Goal: Information Seeking & Learning: Learn about a topic

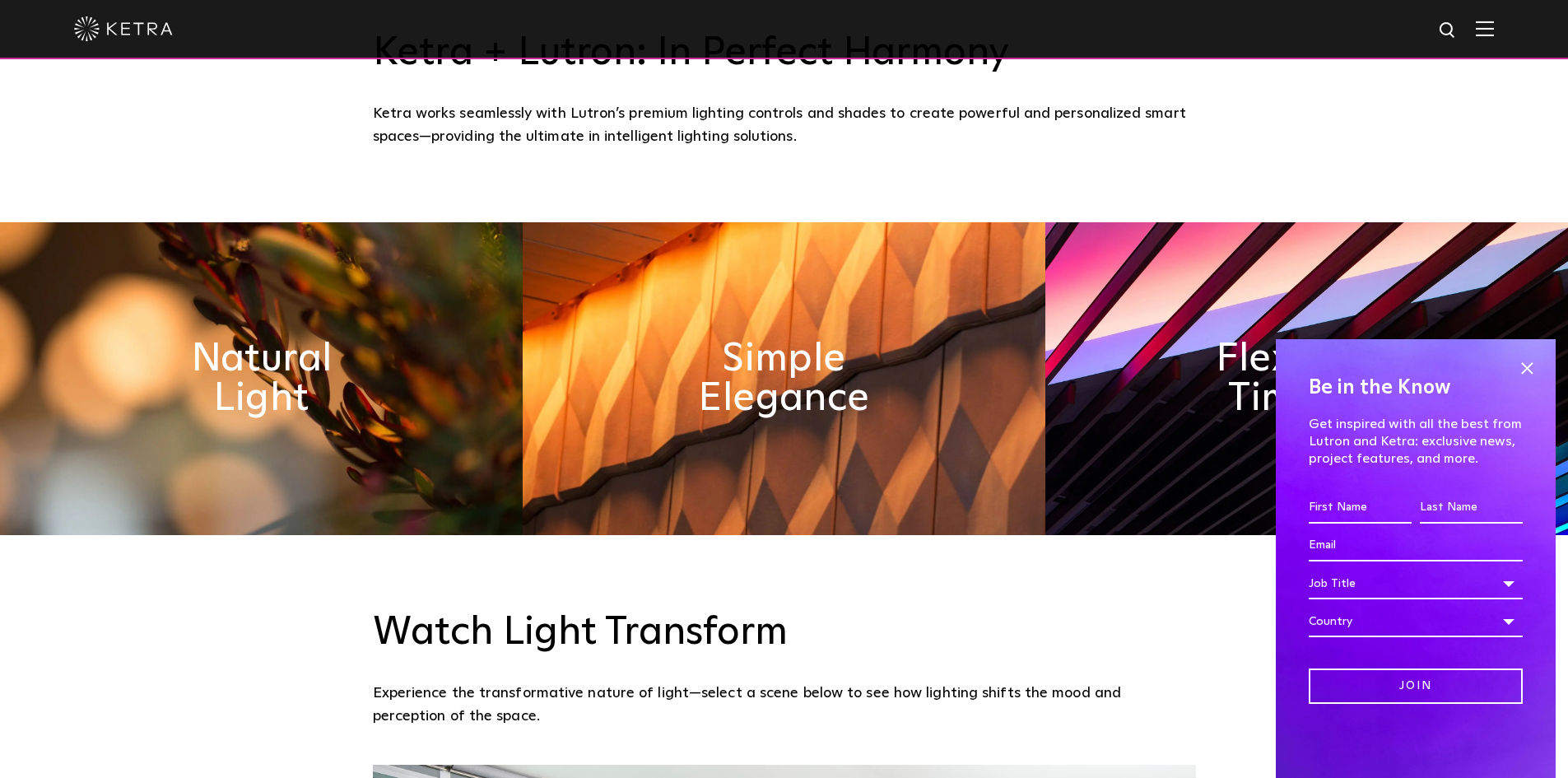
scroll to position [823, 0]
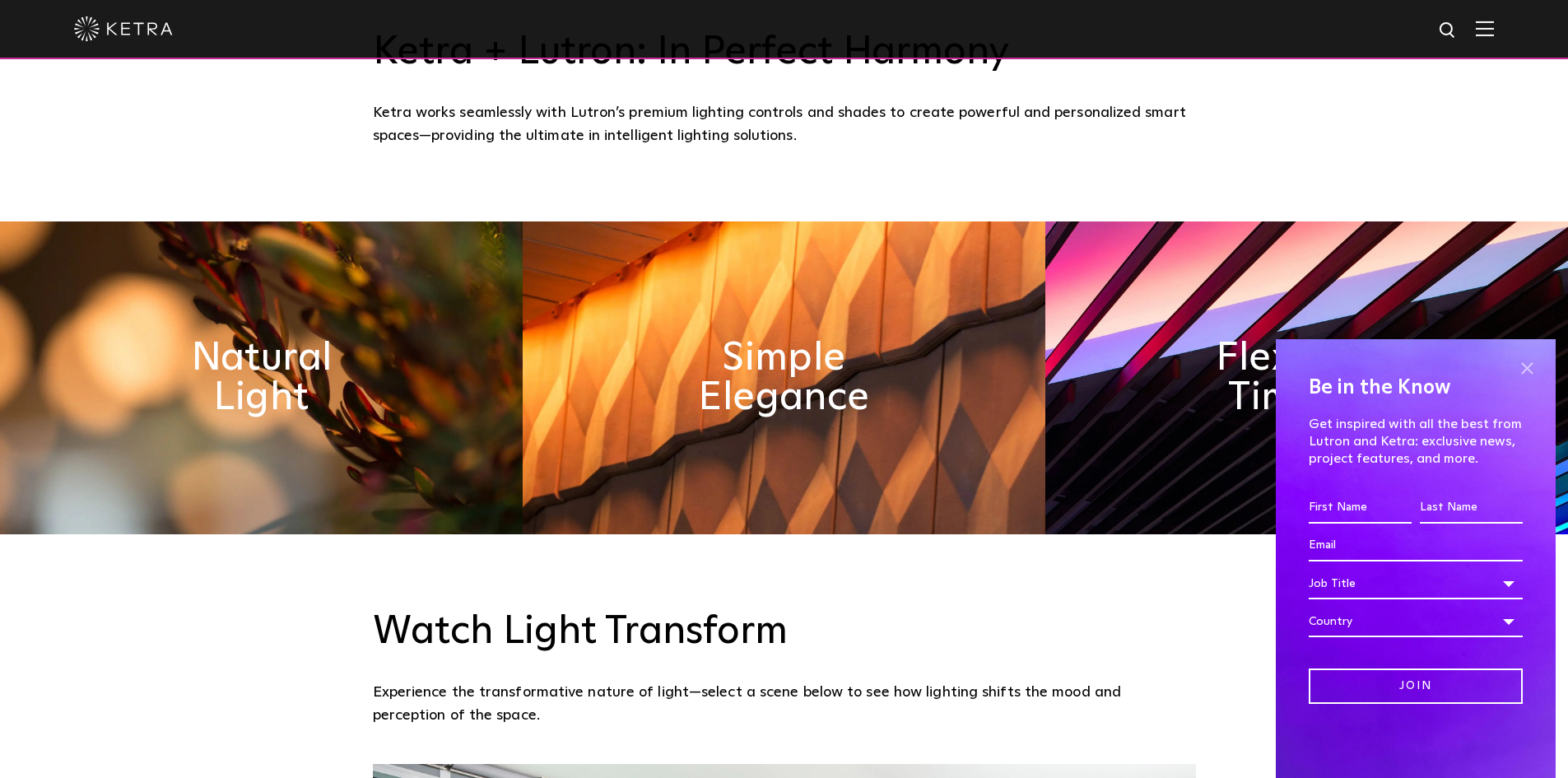
click at [1527, 366] on span at bounding box center [1527, 369] width 25 height 25
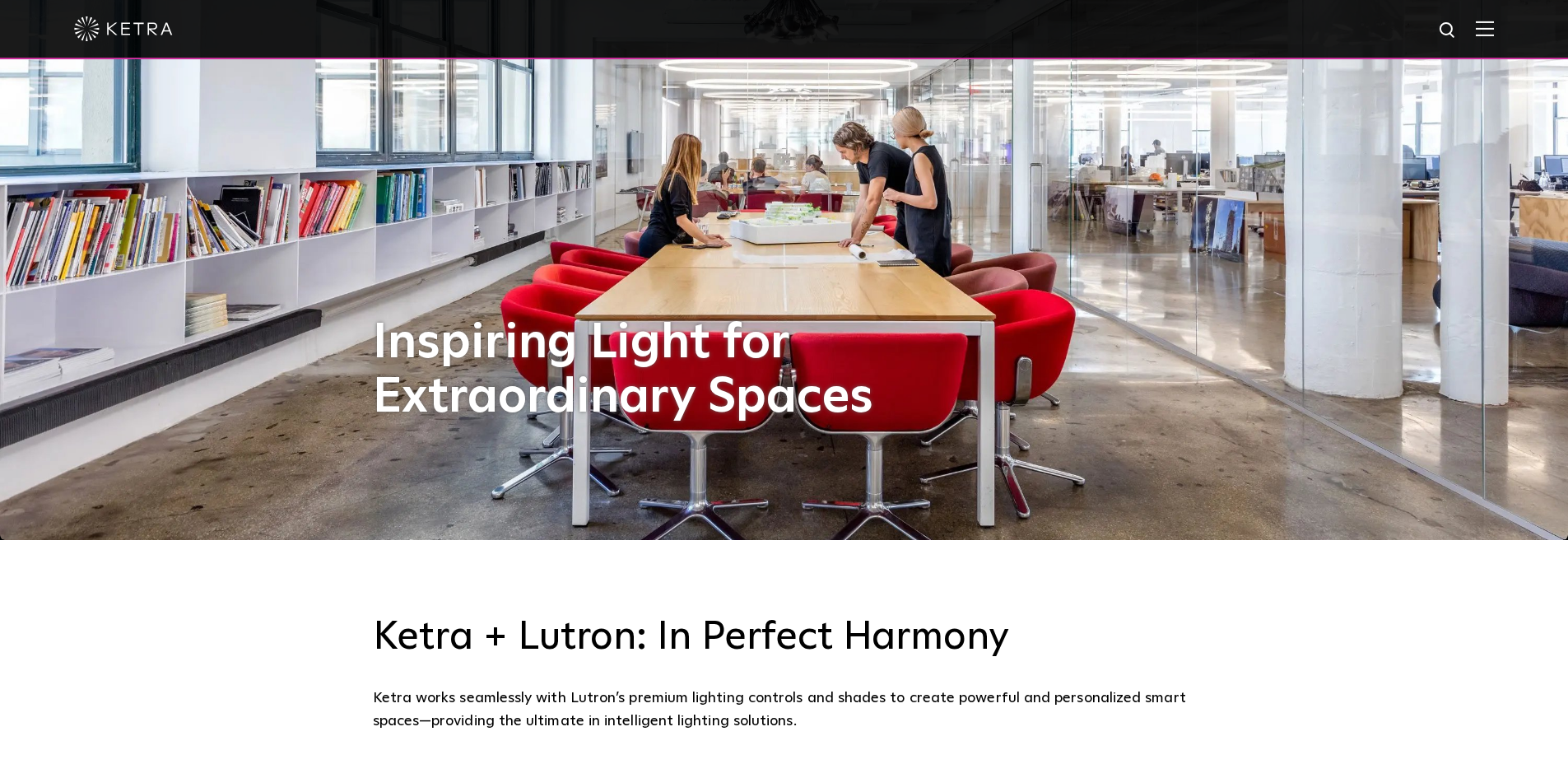
scroll to position [0, 0]
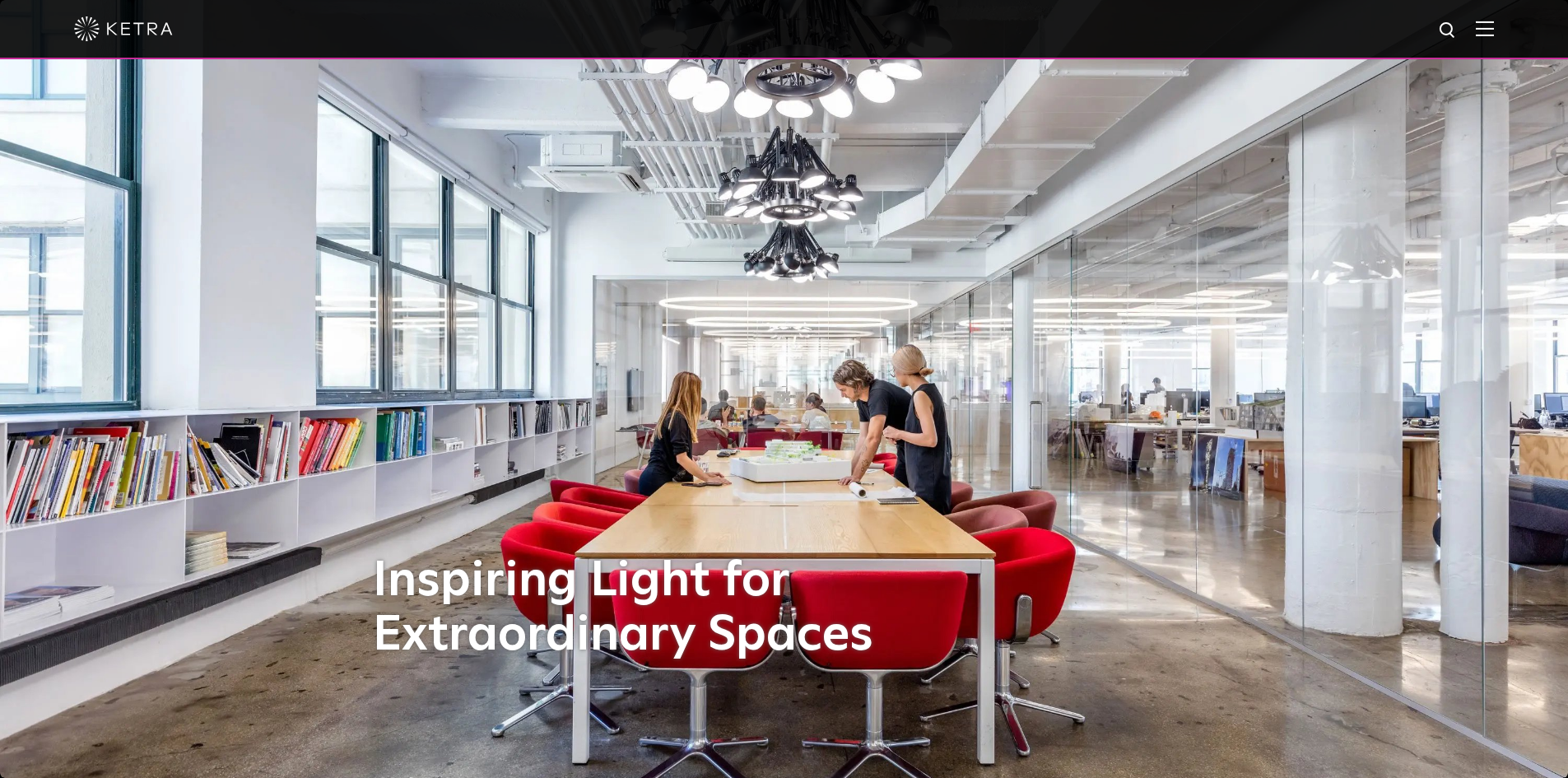
click at [1494, 28] on img at bounding box center [1485, 28] width 18 height 16
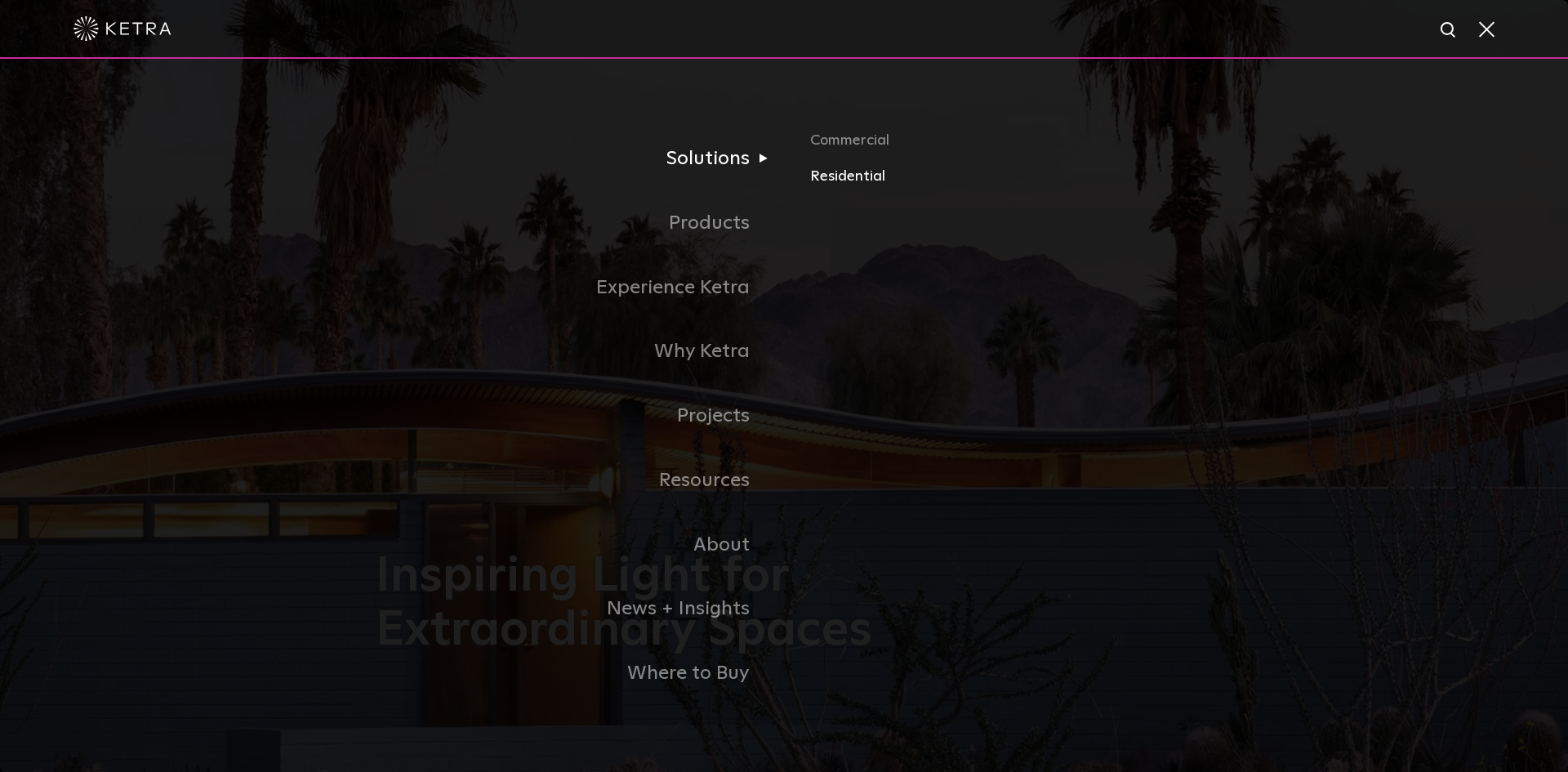
click at [833, 189] on link "Residential" at bounding box center [1001, 176] width 382 height 24
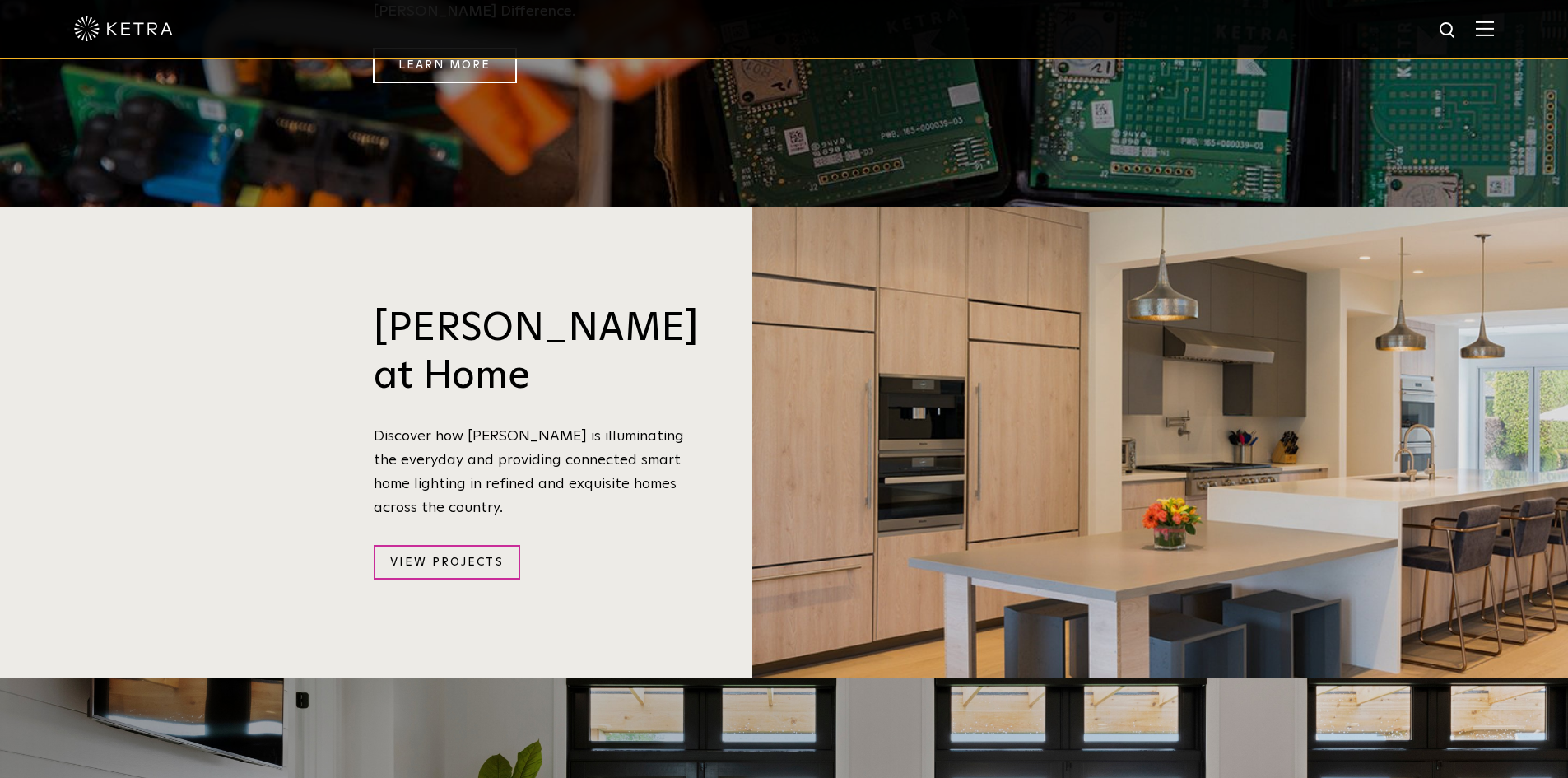
scroll to position [1335, 0]
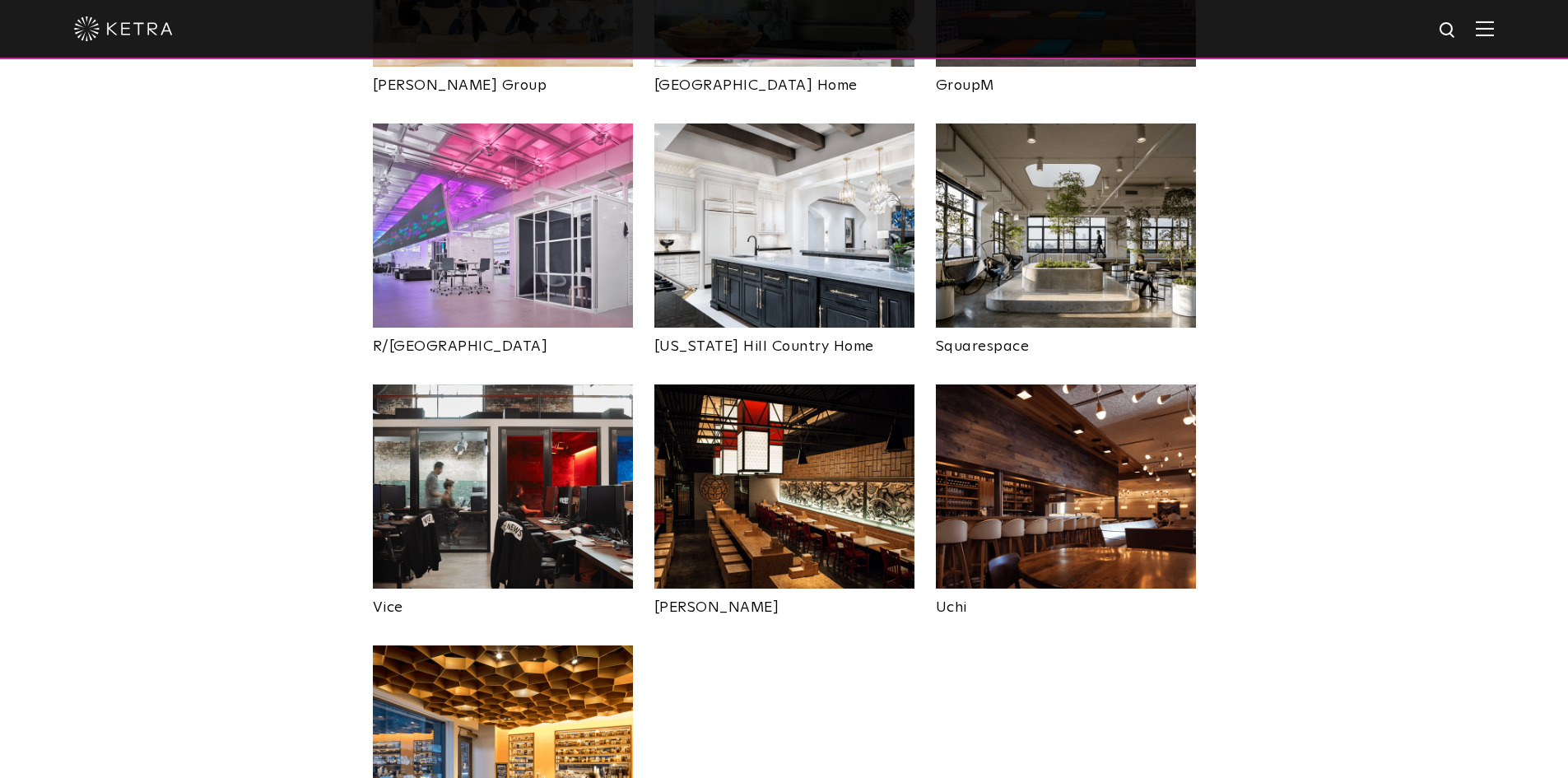
scroll to position [3129, 0]
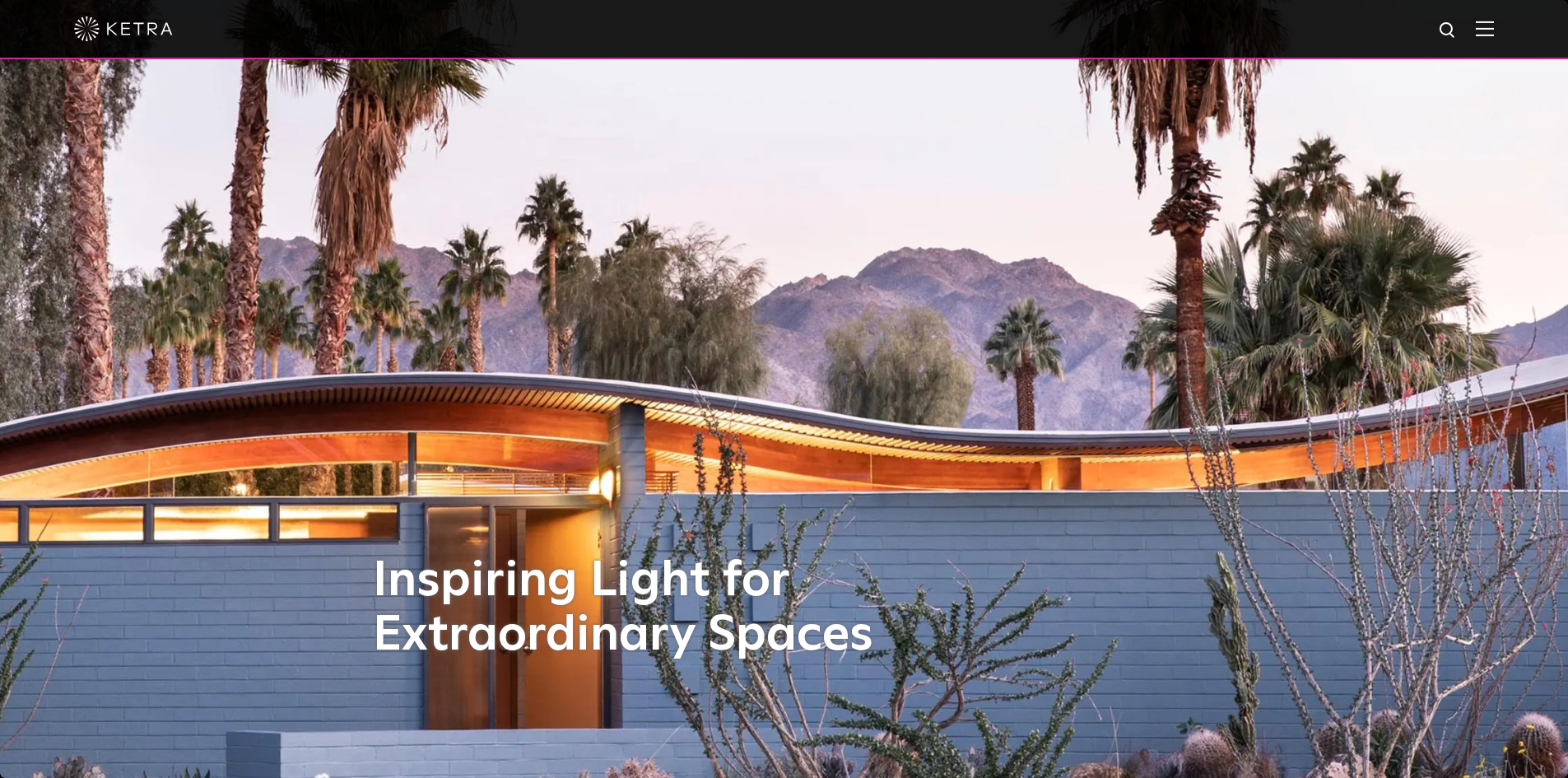
click at [1494, 26] on img at bounding box center [1485, 28] width 18 height 16
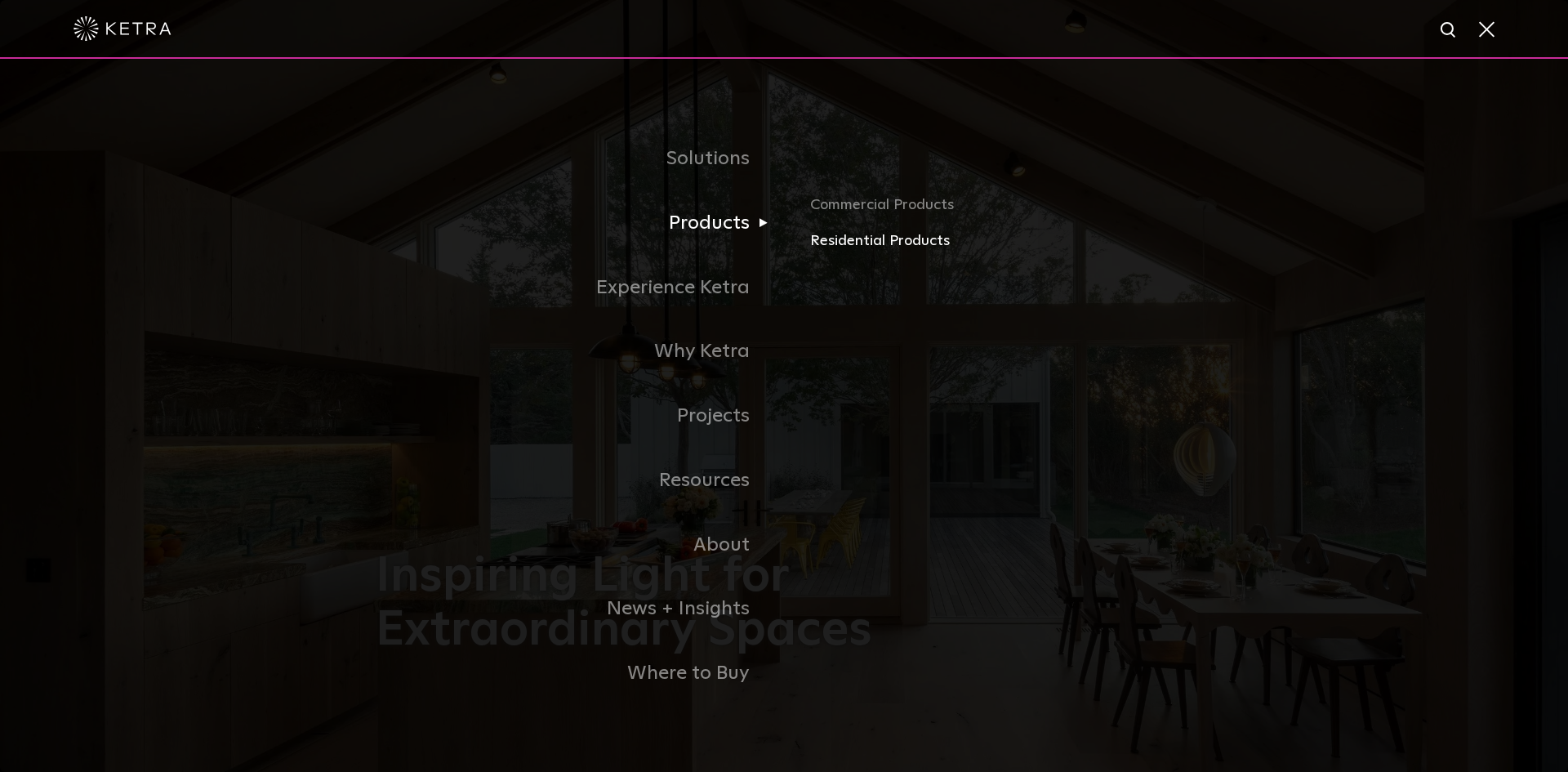
click at [823, 244] on link "Residential Products" at bounding box center [1001, 241] width 382 height 24
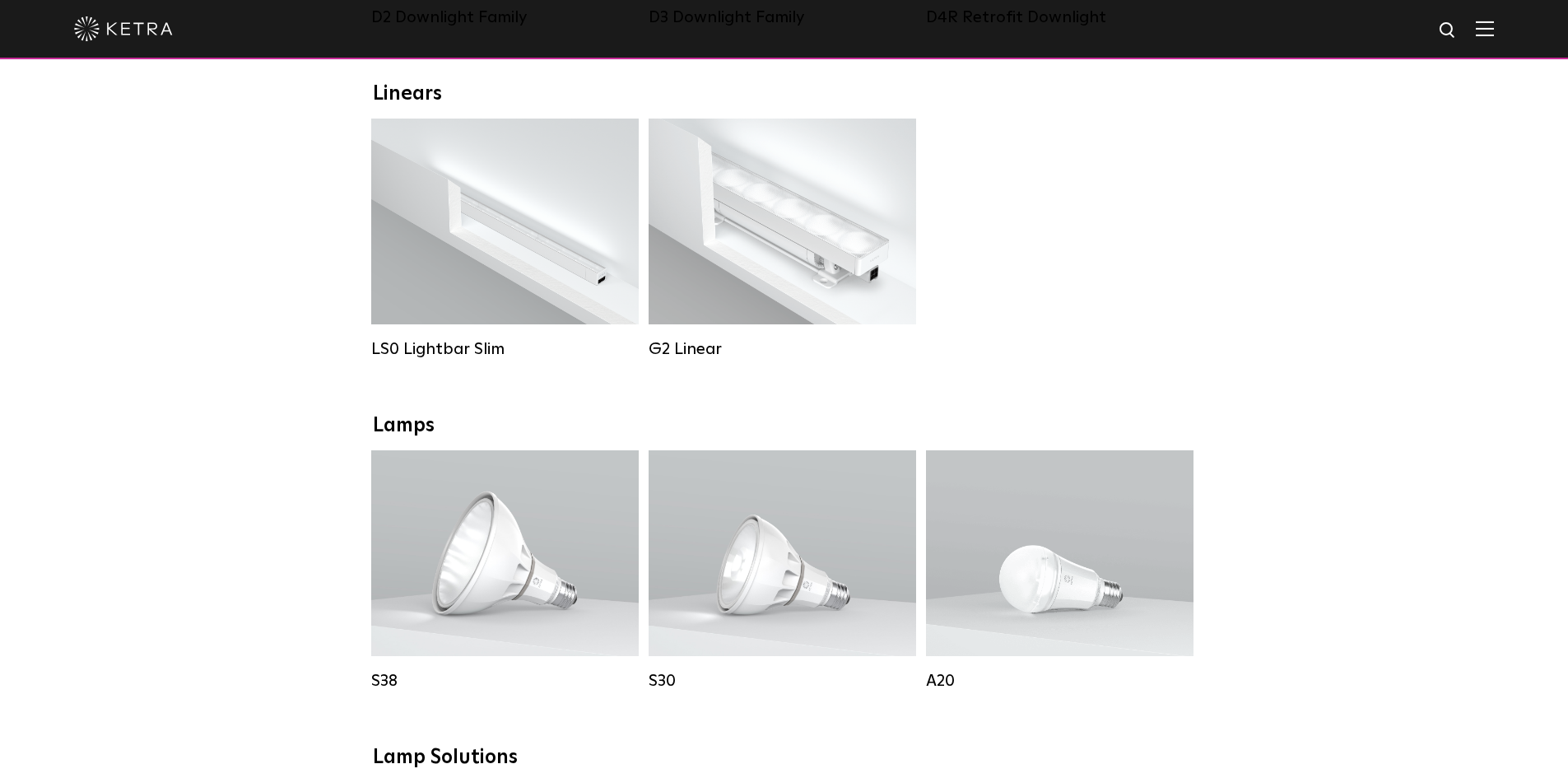
scroll to position [247, 0]
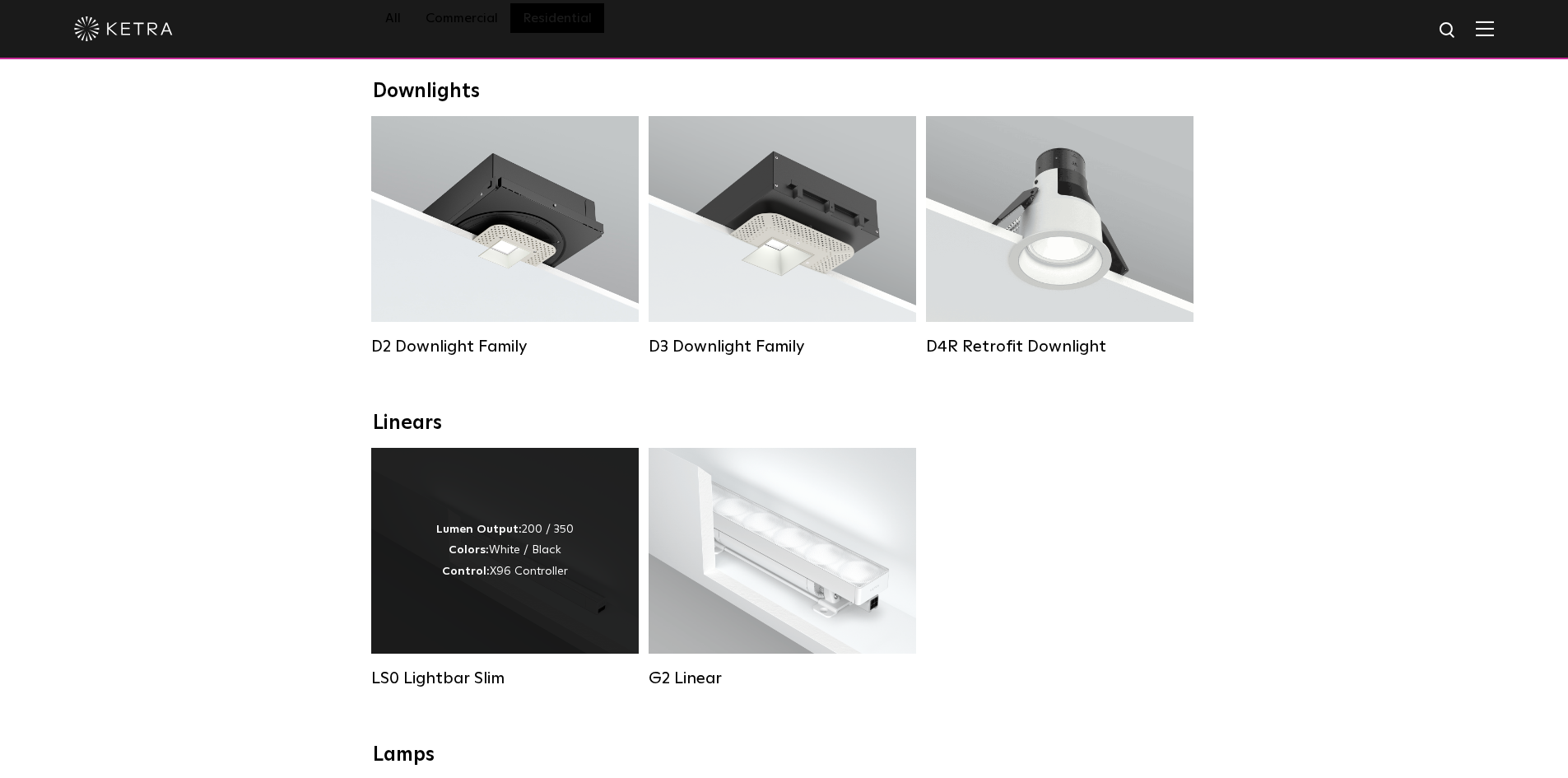
click at [554, 570] on div "Lumen Output: 200 / 350 Colors: White / Black Control: X96 Controller" at bounding box center [504, 550] width 138 height 63
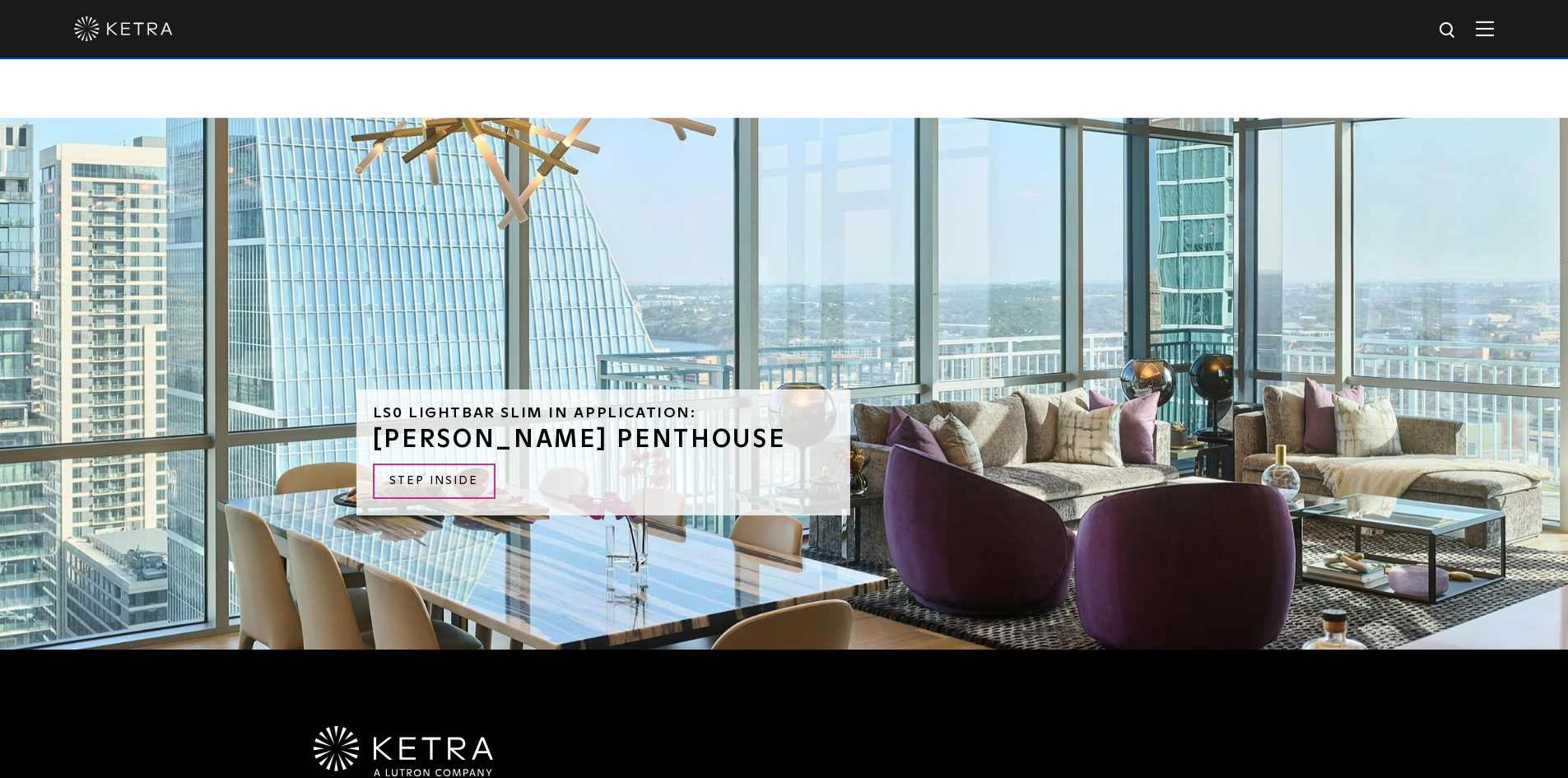
scroll to position [3687, 0]
